Goal: Navigation & Orientation: Find specific page/section

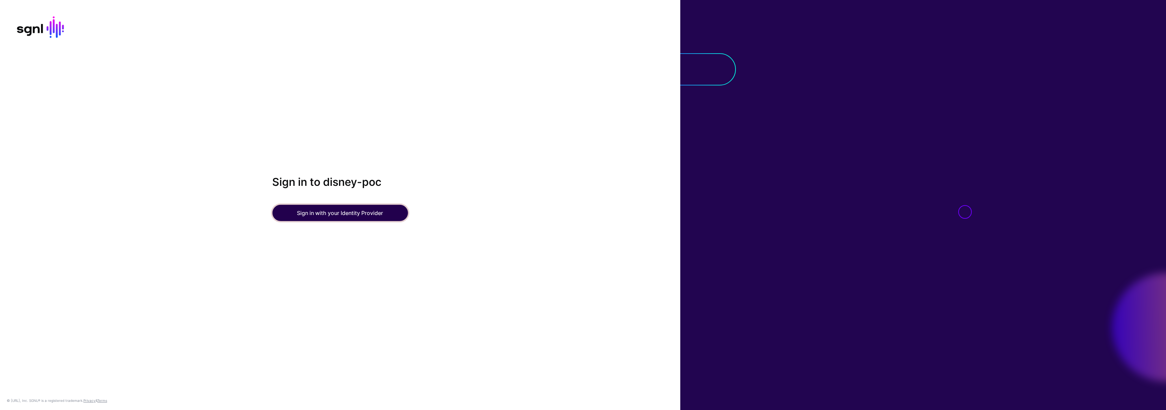
click at [374, 208] on button "Sign in with your Identity Provider" at bounding box center [340, 213] width 136 height 16
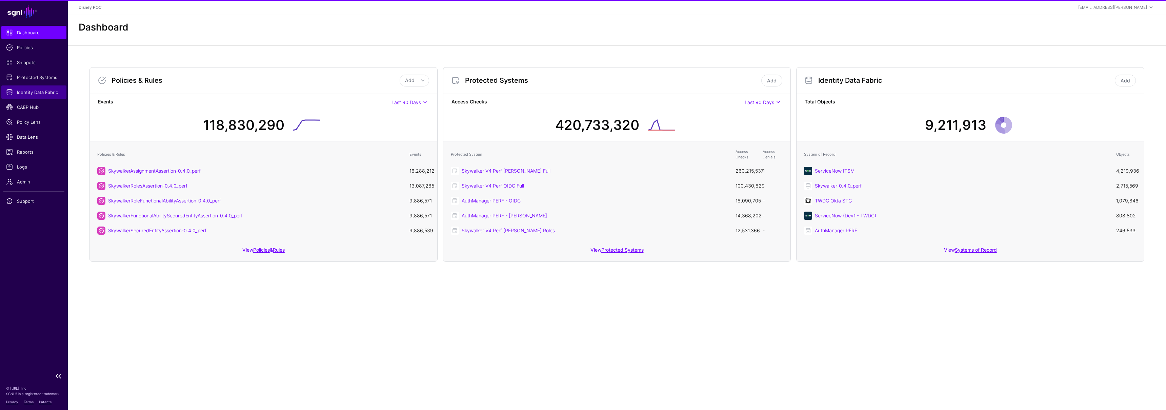
click at [33, 91] on span "Identity Data Fabric" at bounding box center [34, 92] width 56 height 7
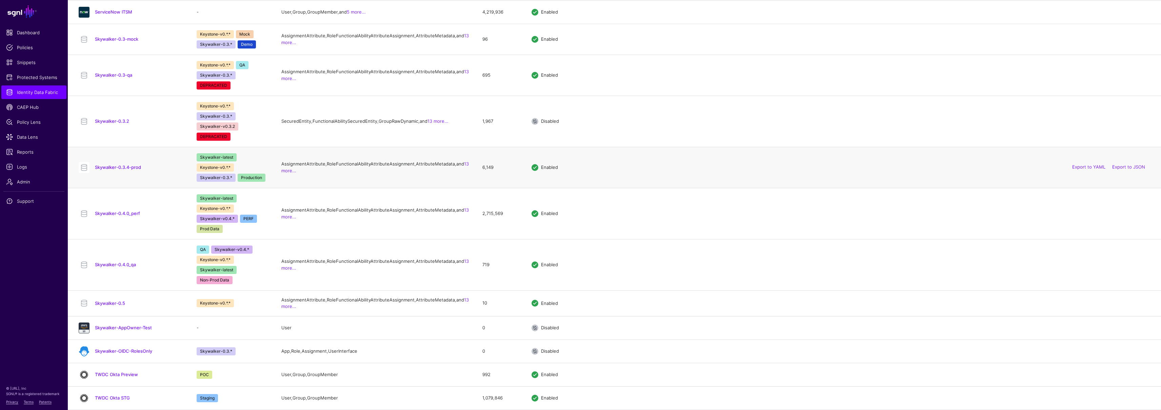
scroll to position [525, 0]
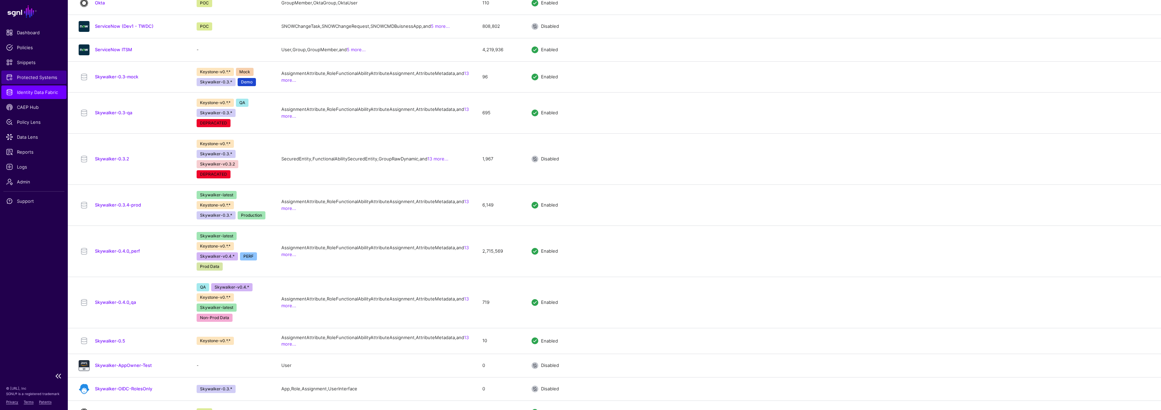
click at [28, 78] on span "Protected Systems" at bounding box center [34, 77] width 56 height 7
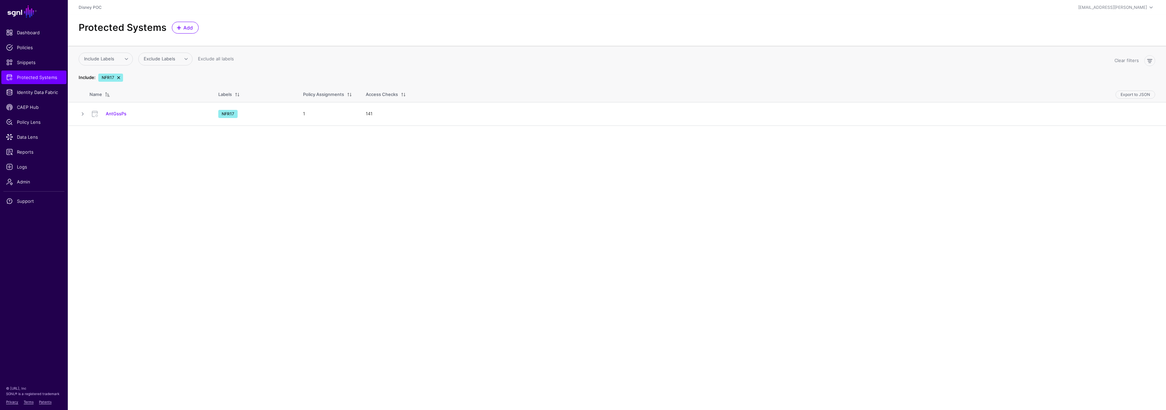
click at [116, 79] on link at bounding box center [118, 77] width 5 height 5
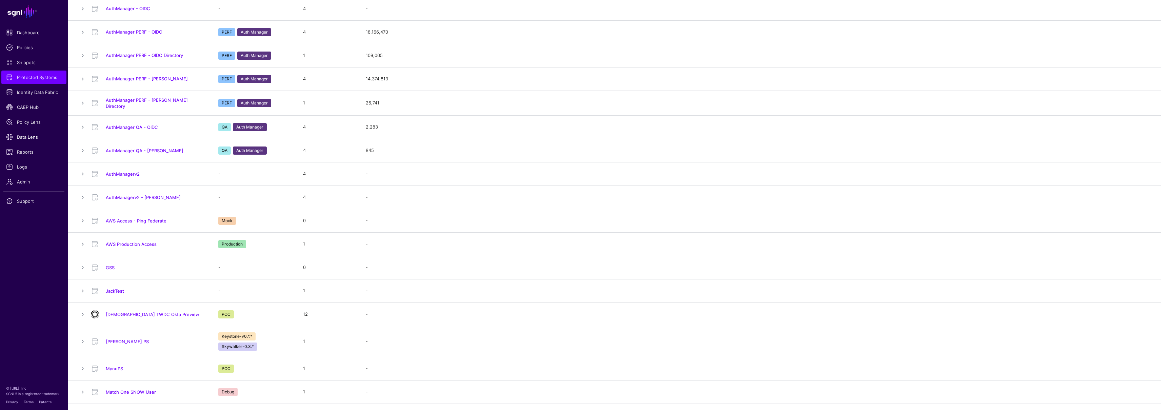
scroll to position [157, 0]
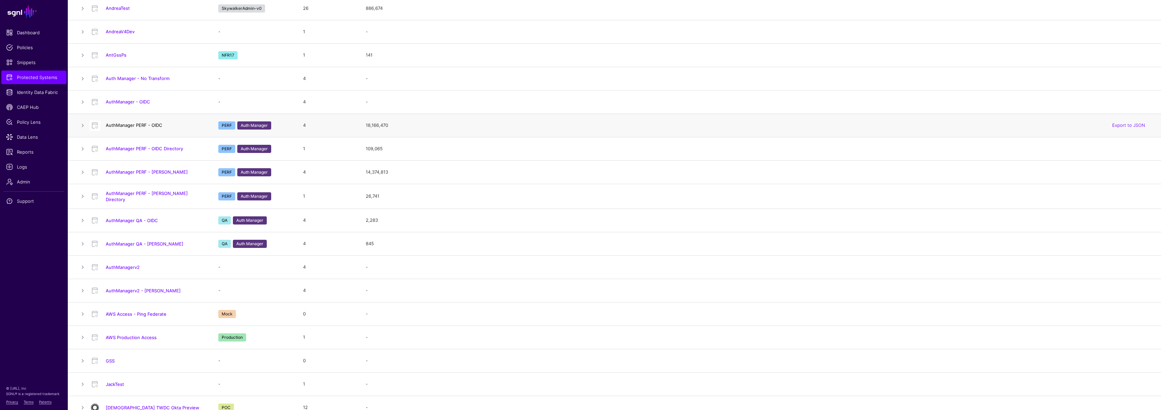
click at [140, 124] on link "AuthManager PERF - OIDC" at bounding box center [134, 124] width 57 height 5
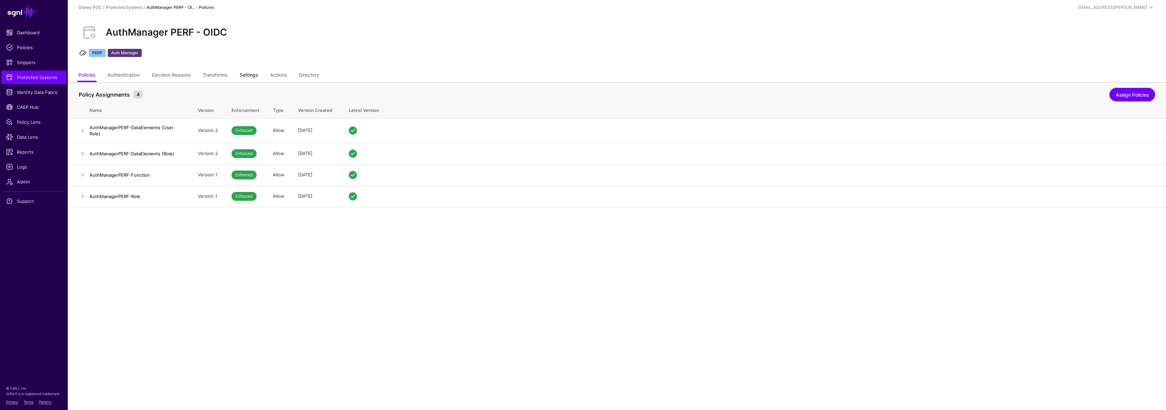
click at [253, 75] on link "Settings" at bounding box center [249, 75] width 18 height 13
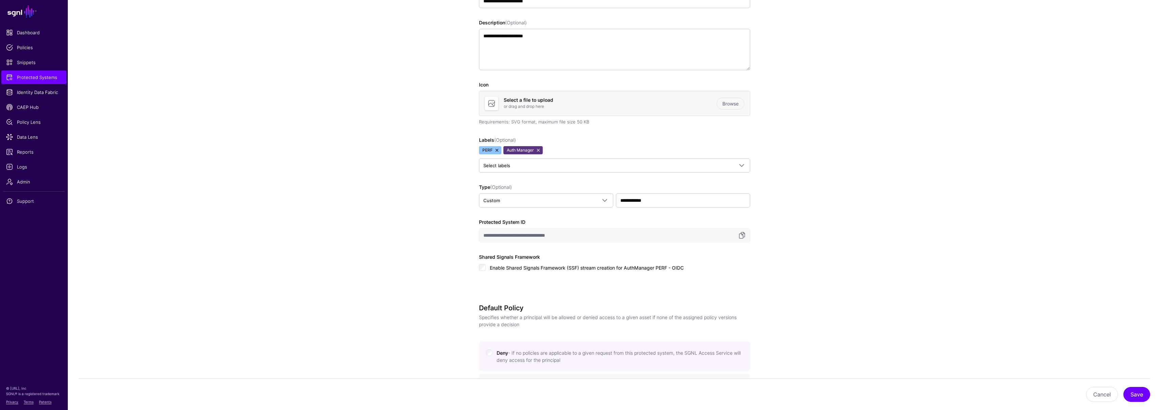
scroll to position [583, 0]
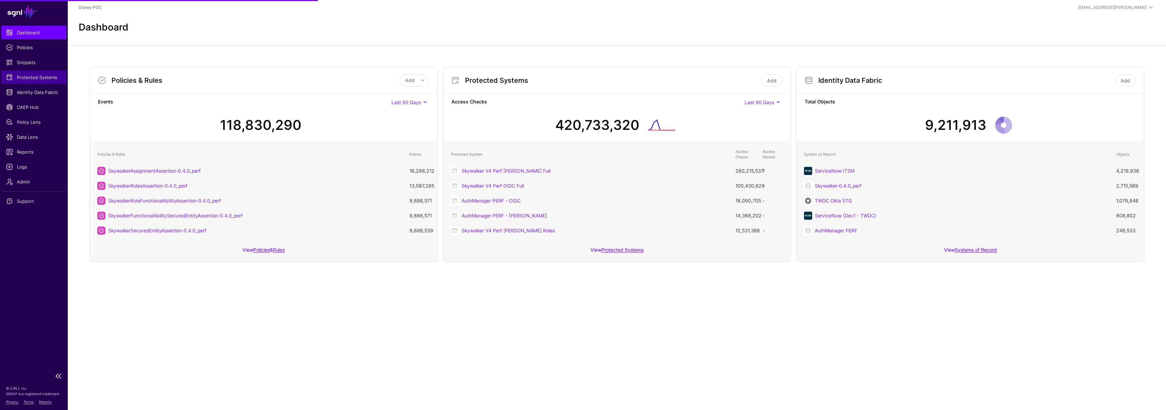
click at [37, 77] on span "Protected Systems" at bounding box center [34, 77] width 56 height 7
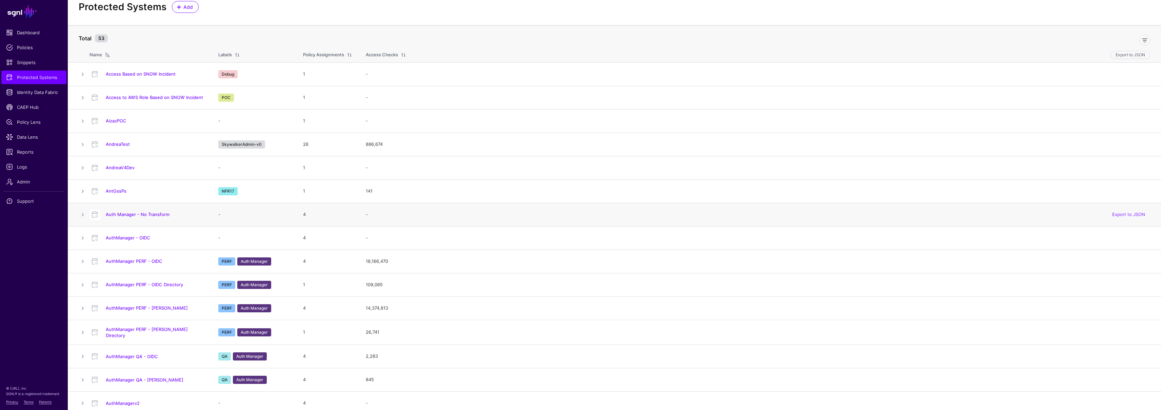
scroll to position [39, 0]
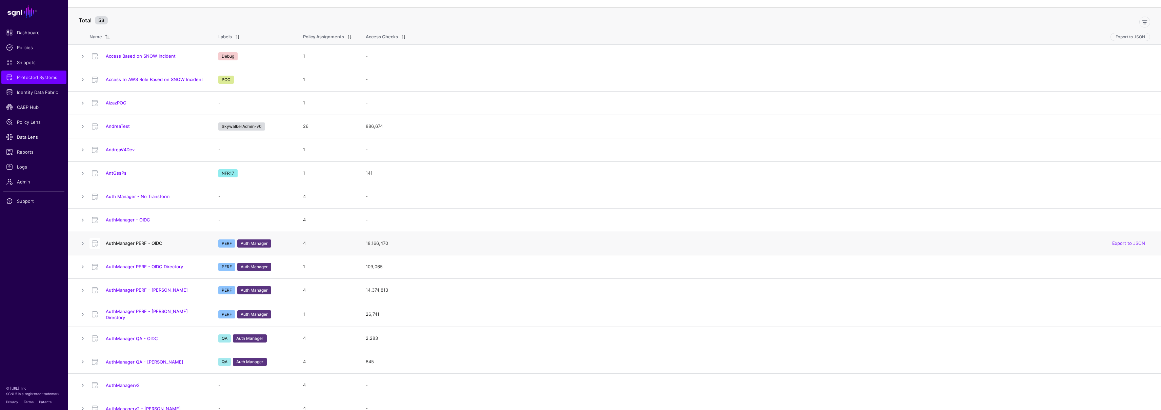
click at [140, 245] on link "AuthManager PERF - OIDC" at bounding box center [134, 242] width 57 height 5
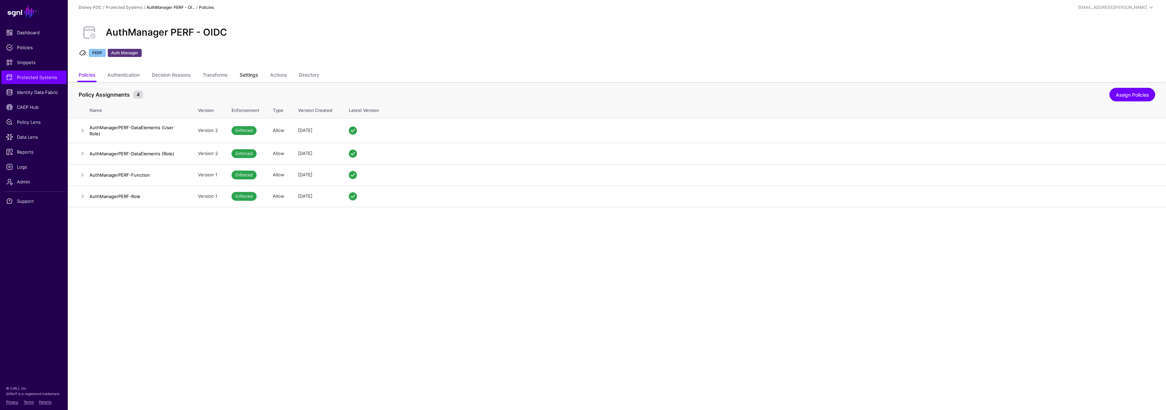
click at [247, 73] on link "Settings" at bounding box center [249, 75] width 18 height 13
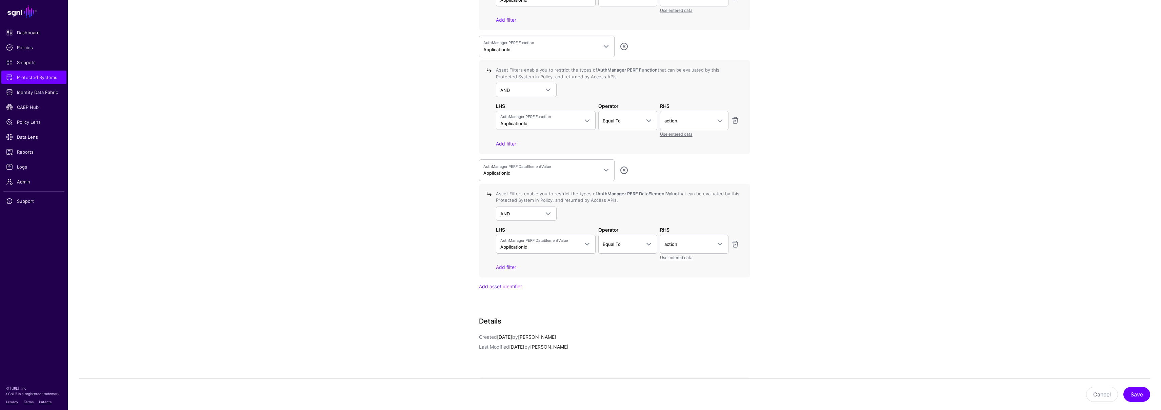
scroll to position [878, 0]
